Goal: Transaction & Acquisition: Purchase product/service

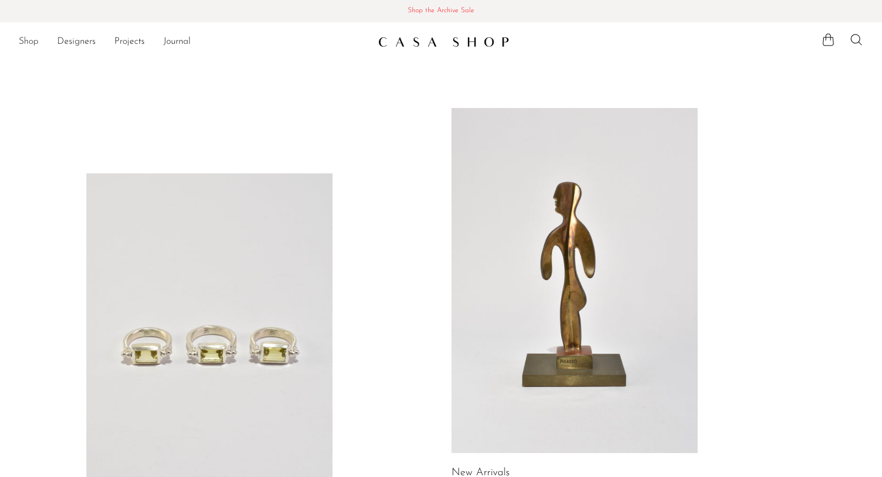
click at [29, 41] on link "Shop" at bounding box center [29, 41] width 20 height 15
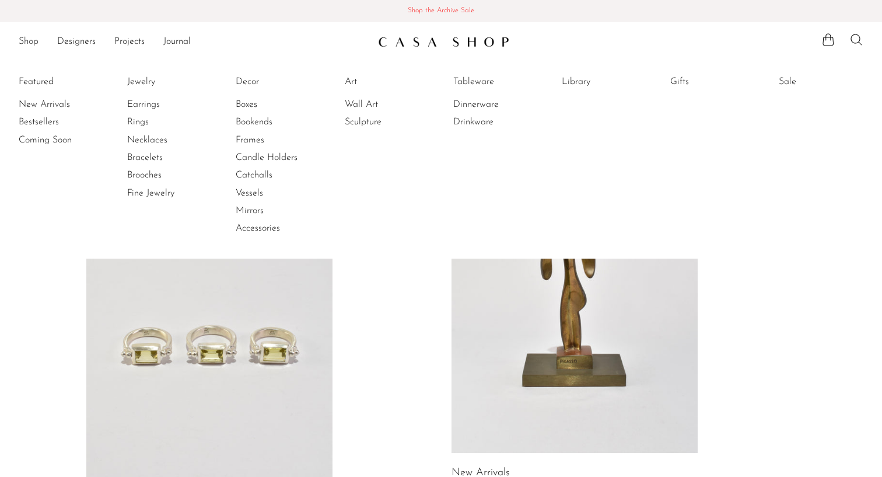
click at [420, 5] on span "Shop the Archive Sale" at bounding box center [441, 11] width 864 height 13
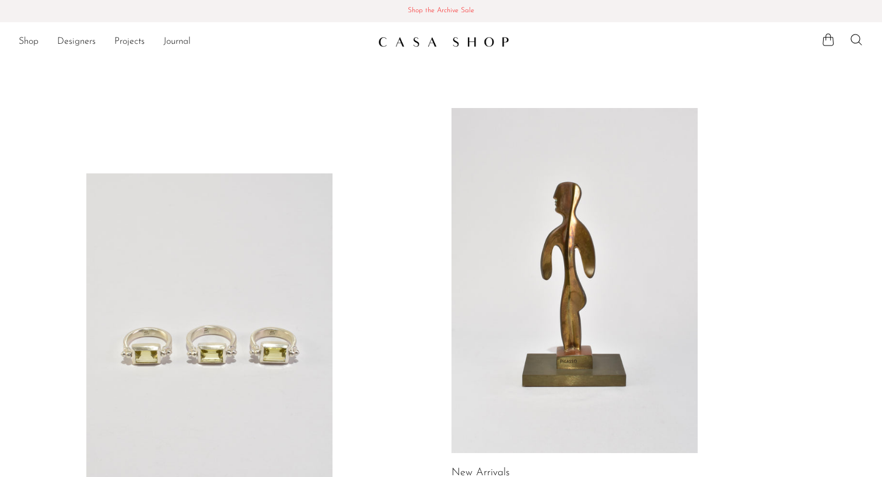
click at [445, 9] on span "Shop the Archive Sale" at bounding box center [441, 11] width 864 height 13
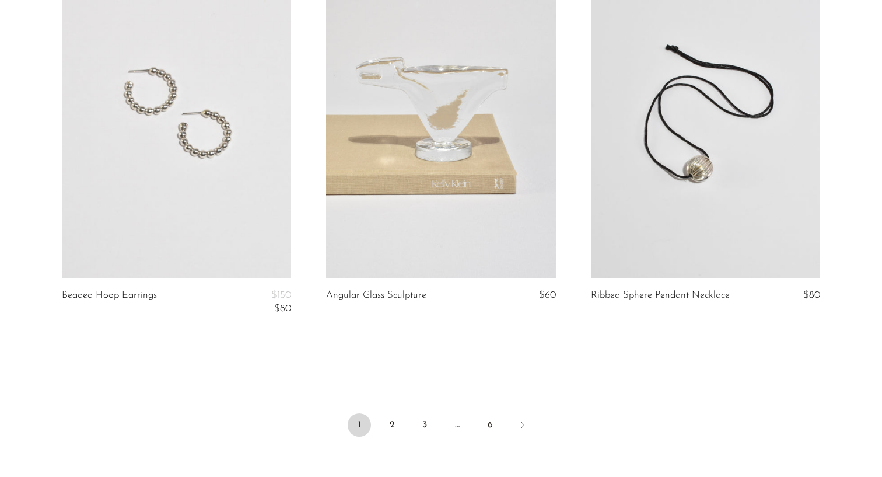
scroll to position [4337, 0]
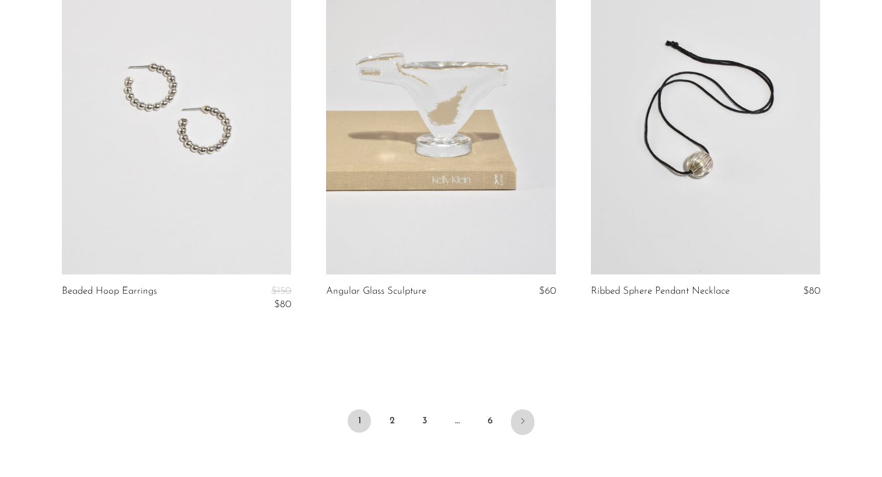
click at [521, 418] on icon "Next" at bounding box center [522, 420] width 9 height 9
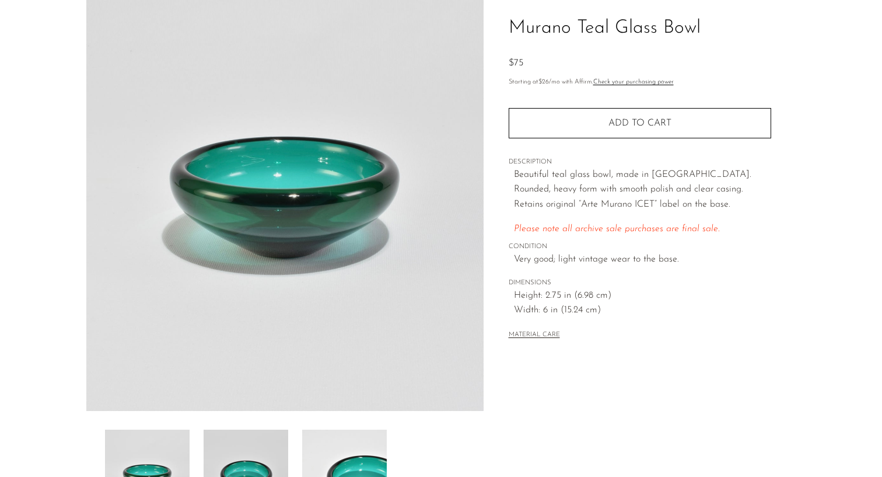
scroll to position [92, 0]
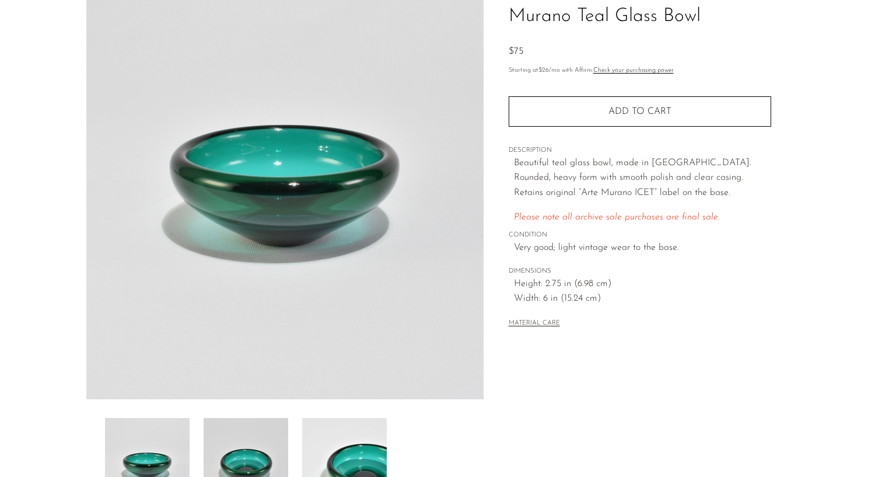
click at [270, 442] on img at bounding box center [246, 464] width 85 height 93
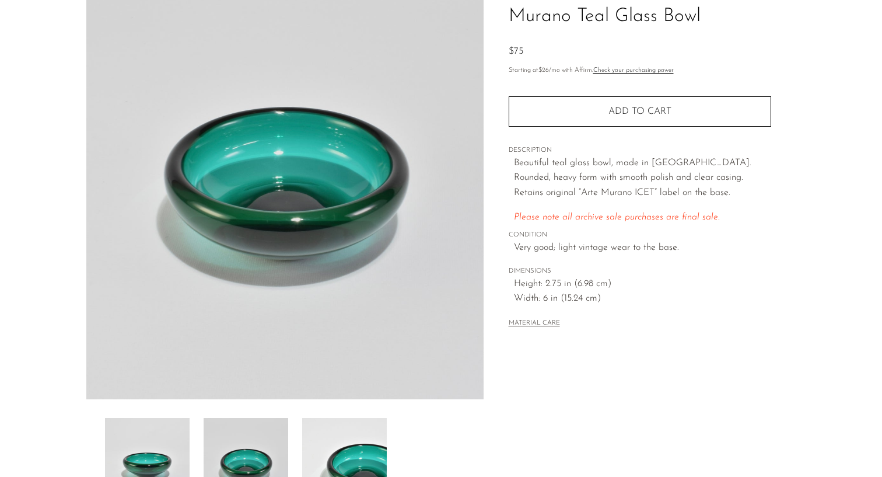
click at [369, 444] on img at bounding box center [344, 464] width 85 height 93
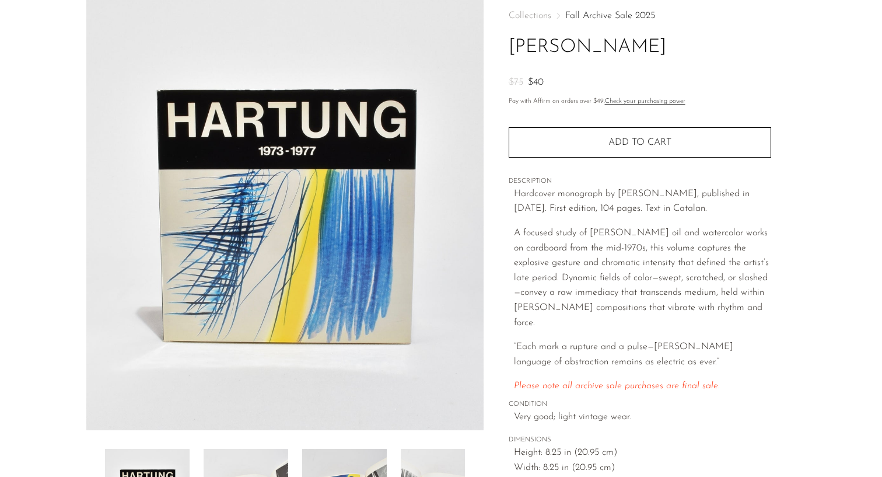
scroll to position [283, 0]
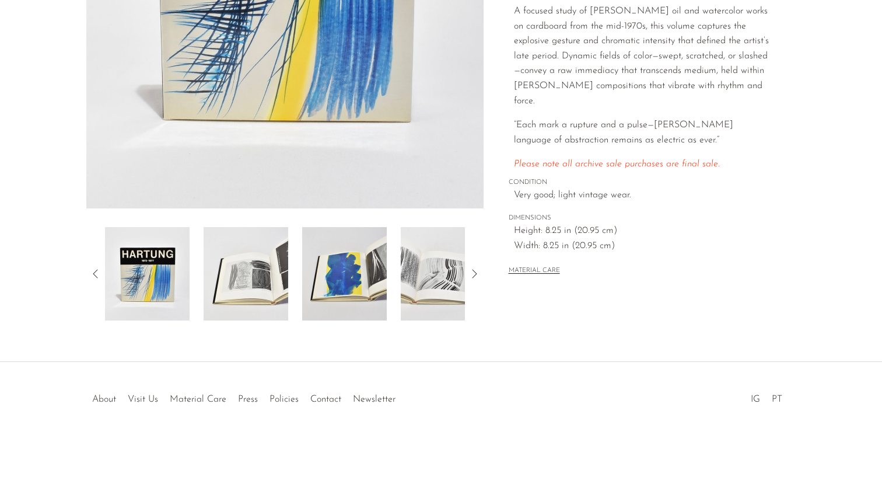
click at [246, 292] on img at bounding box center [246, 273] width 85 height 93
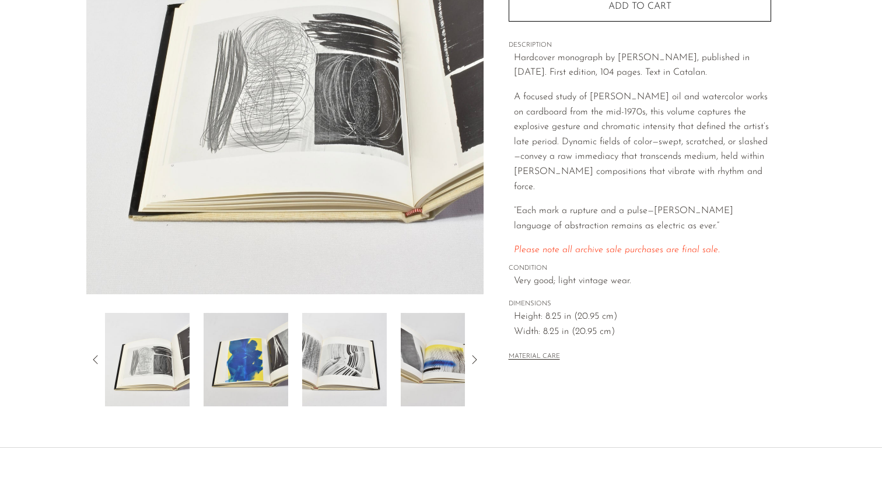
click at [322, 365] on img at bounding box center [344, 359] width 85 height 93
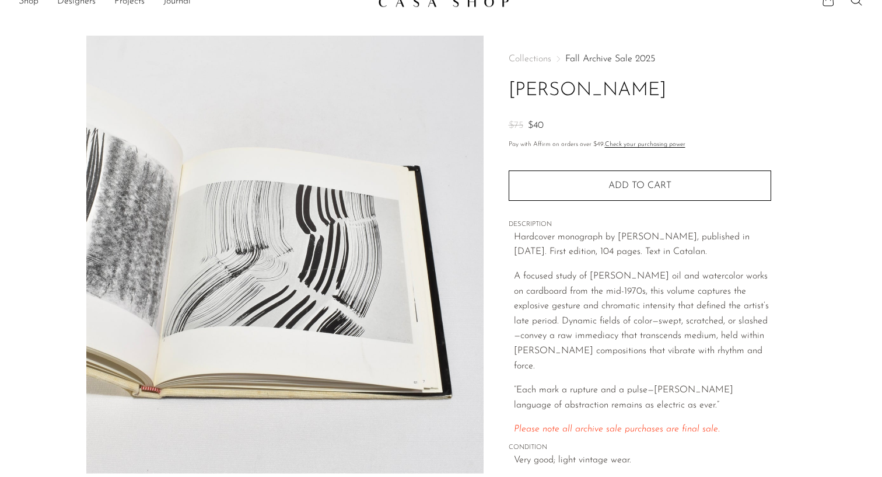
scroll to position [16, 0]
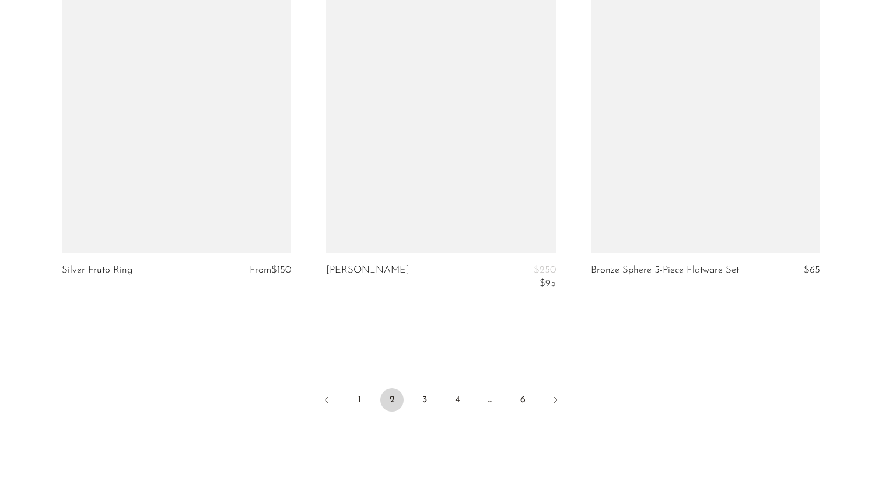
scroll to position [4455, 0]
